Goal: Browse casually

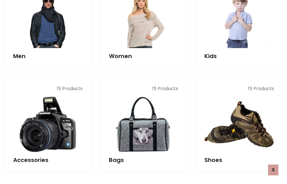
scroll to position [192, 0]
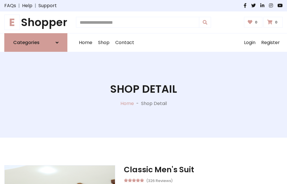
click at [36, 22] on h1 "E Shopper" at bounding box center [35, 22] width 63 height 13
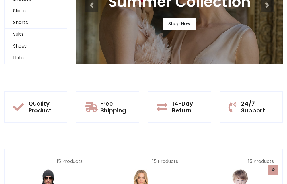
scroll to position [55, 0]
